Goal: Task Accomplishment & Management: Manage account settings

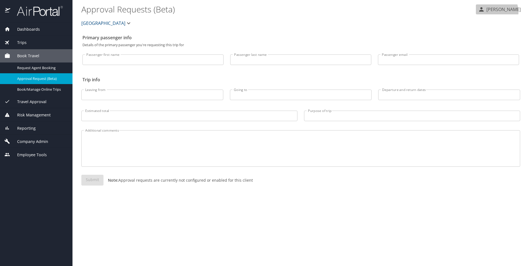
click at [502, 12] on p "[PERSON_NAME]" at bounding box center [502, 9] width 36 height 7
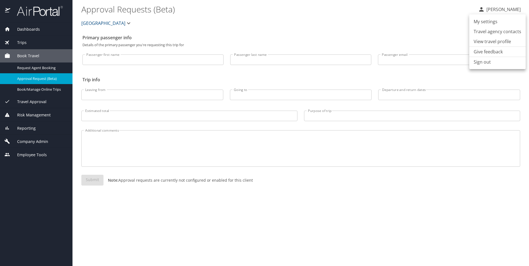
click at [25, 141] on div at bounding box center [264, 133] width 529 height 266
click at [128, 22] on icon "button" at bounding box center [128, 23] width 7 height 7
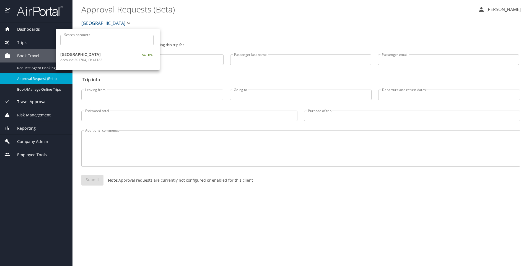
click at [192, 23] on div at bounding box center [264, 133] width 529 height 266
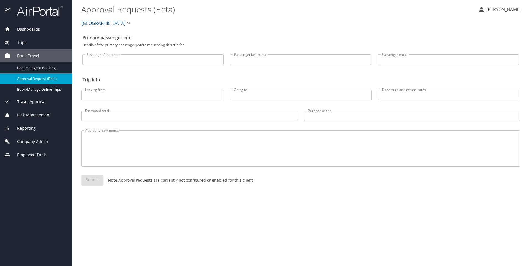
click at [33, 142] on span "Company Admin" at bounding box center [29, 142] width 38 height 6
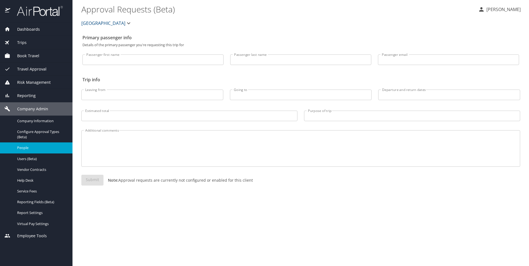
click at [25, 147] on span "People" at bounding box center [41, 147] width 49 height 5
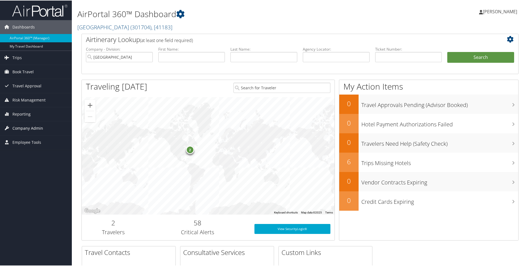
click at [32, 126] on span "Company Admin" at bounding box center [27, 128] width 31 height 14
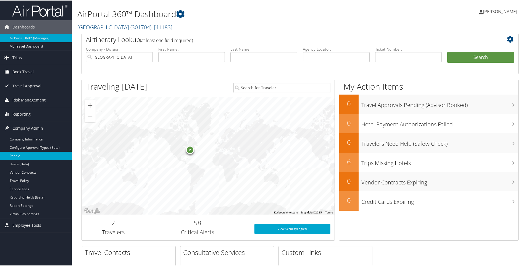
click at [17, 155] on link "People" at bounding box center [36, 155] width 72 height 8
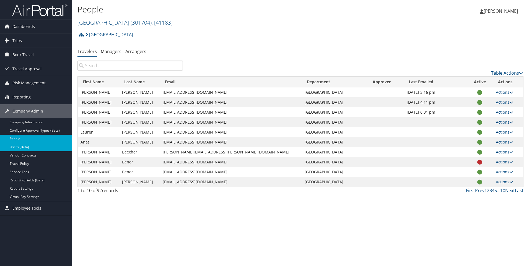
click at [24, 145] on link "Users (Beta)" at bounding box center [36, 147] width 72 height 8
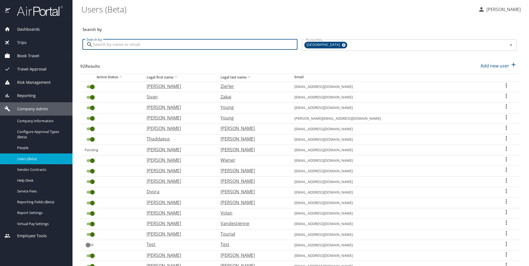
click at [223, 45] on input "Search by" at bounding box center [195, 44] width 204 height 11
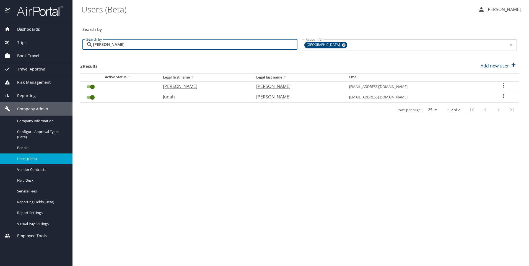
type input "cohen"
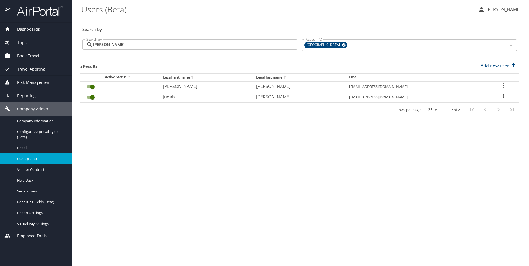
click at [500, 95] on icon "User Search Table" at bounding box center [503, 96] width 7 height 7
click at [478, 97] on p "View profile" at bounding box center [470, 96] width 24 height 7
select select "US"
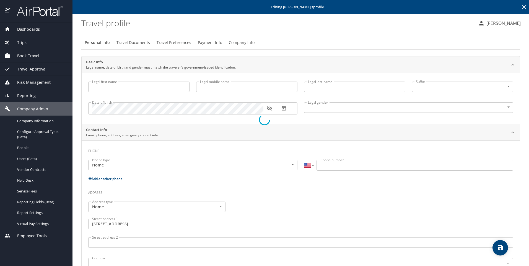
type input "Judah"
type input "Cohen"
type input "Male"
type input "United States of America"
type input "Indiana"
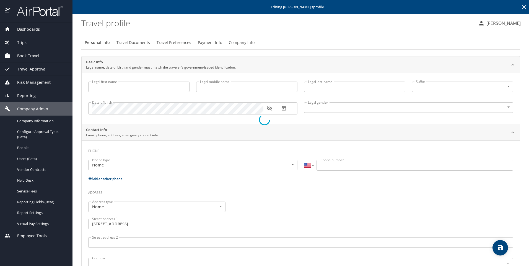
type input "United States of America"
type input "Ohio"
type input "United States of America"
type input "Ohio"
select select "US"
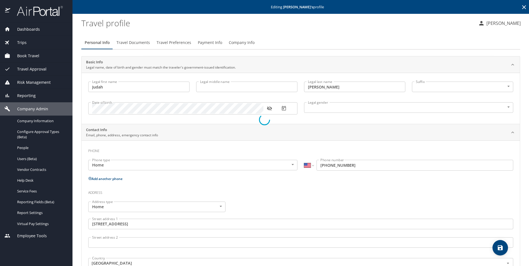
select select "US"
select select "PE"
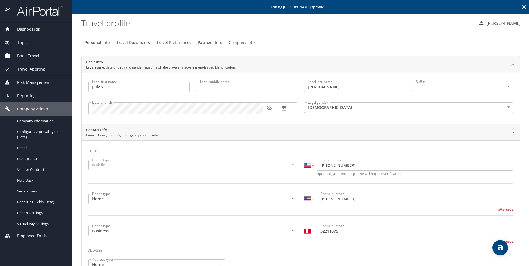
click at [29, 29] on span "Dashboards" at bounding box center [25, 29] width 30 height 6
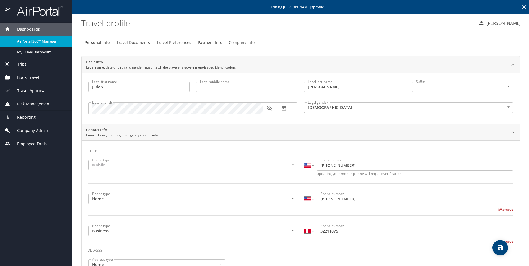
click at [33, 42] on span "AirPortal 360™ Manager" at bounding box center [41, 41] width 49 height 5
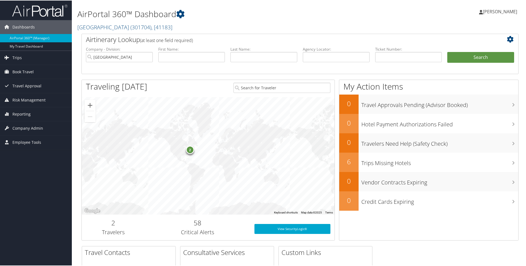
click at [494, 12] on span "[PERSON_NAME]" at bounding box center [500, 11] width 34 height 6
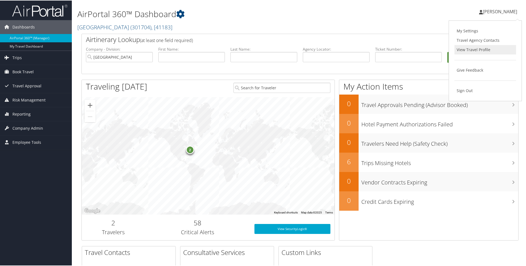
click at [484, 49] on link "View Travel Profile" at bounding box center [486, 49] width 62 height 9
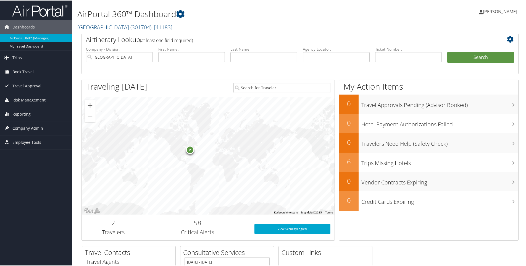
click at [22, 125] on span "Company Admin" at bounding box center [27, 128] width 31 height 14
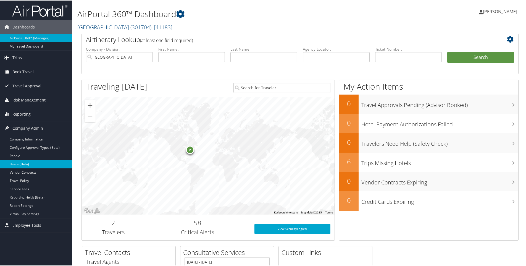
click at [17, 163] on link "Users (Beta)" at bounding box center [36, 164] width 72 height 8
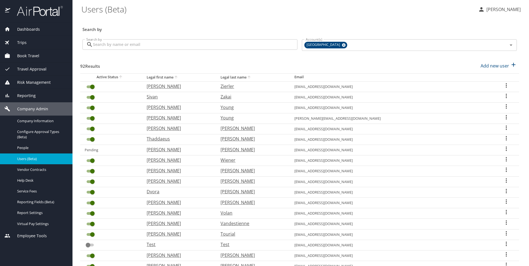
click at [33, 54] on span "Book Travel" at bounding box center [24, 56] width 29 height 6
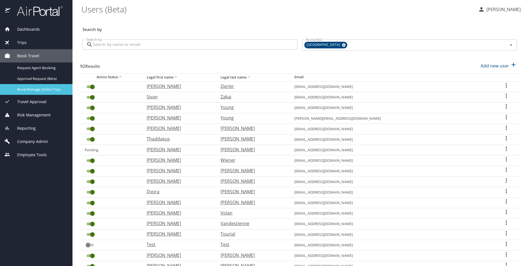
click at [29, 88] on span "Book/Manage Online Trips" at bounding box center [41, 89] width 49 height 5
